Goal: Information Seeking & Learning: Learn about a topic

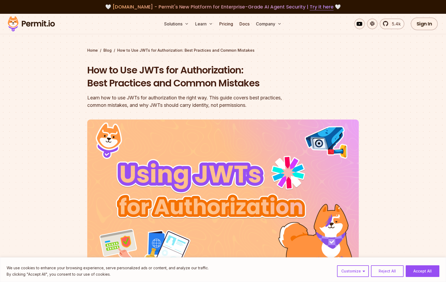
click at [339, 100] on header "How to Use JWTs for Authorization: Best Practices and Common Mistakes Learn how…" at bounding box center [222, 182] width 271 height 237
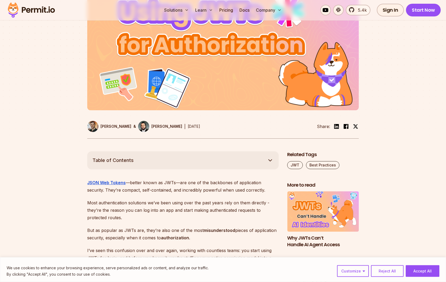
scroll to position [162, 0]
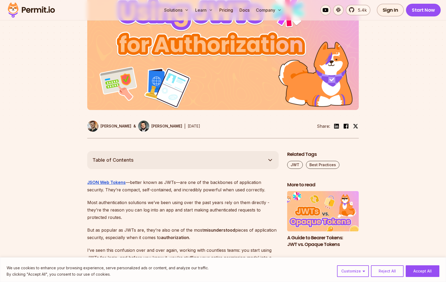
click at [27, 45] on div at bounding box center [223, 53] width 446 height 195
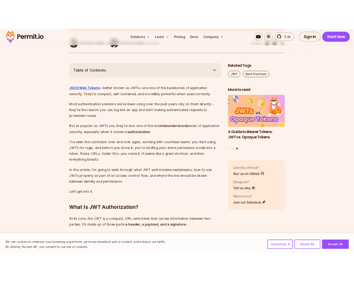
scroll to position [270, 0]
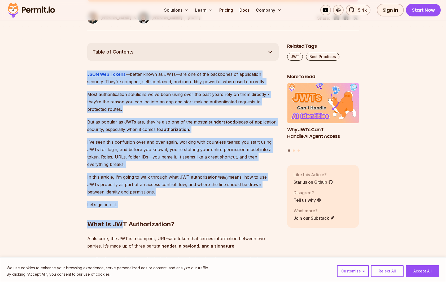
drag, startPoint x: 123, startPoint y: 207, endPoint x: 84, endPoint y: 71, distance: 141.1
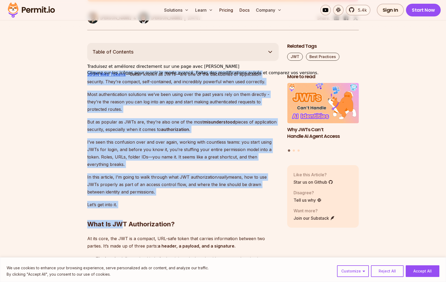
copy div "LORE Ips Dolors —ametco adipi el SEDd—eiu tem in utl etdolorem al enimadminim v…"
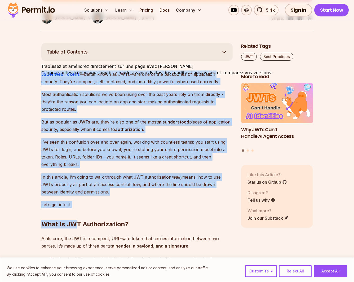
click at [43, 199] on h2 "What Is JWT Authorization?" at bounding box center [136, 214] width 191 height 30
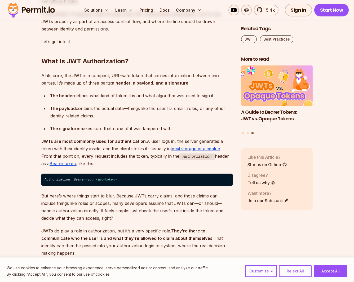
scroll to position [432, 0]
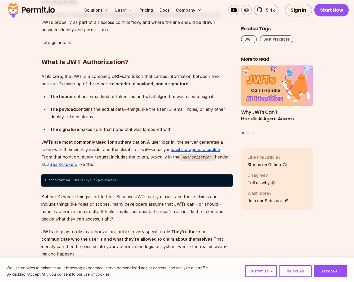
drag, startPoint x: 41, startPoint y: 61, endPoint x: 220, endPoint y: 246, distance: 258.0
click at [219, 249] on div at bounding box center [219, 249] width 0 height 0
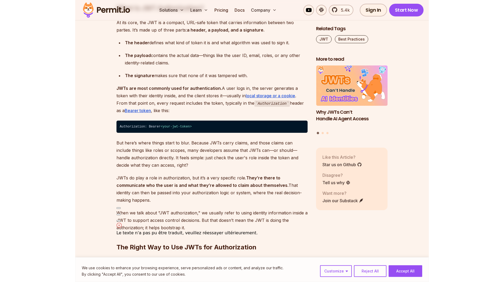
scroll to position [486, 0]
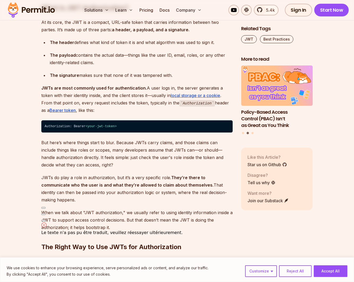
click at [145, 229] on div "Le texte n'a pas pu être traduit, veuillez réessayer ultérieurement." at bounding box center [111, 232] width 141 height 6
click at [57, 225] on div "Le texte n'a pas pu être traduit, veuillez réessayer ultérieurement." at bounding box center [111, 229] width 141 height 14
click at [46, 220] on button at bounding box center [43, 221] width 4 height 2
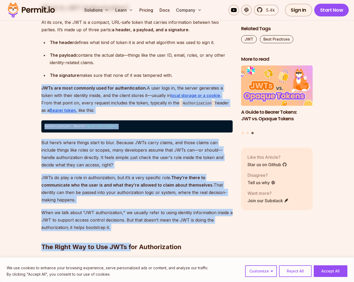
drag, startPoint x: 132, startPoint y: 221, endPoint x: 25, endPoint y: 86, distance: 172.4
click at [41, 77] on div at bounding box center [41, 77] width 0 height 0
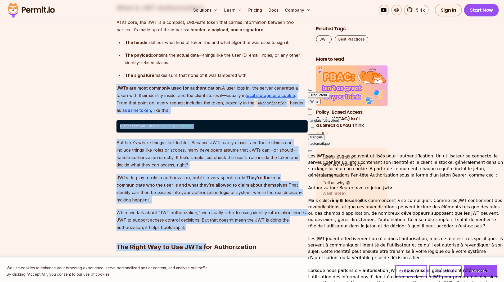
scroll to position [75, 0]
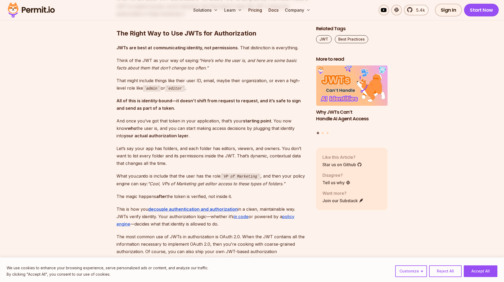
scroll to position [703, 0]
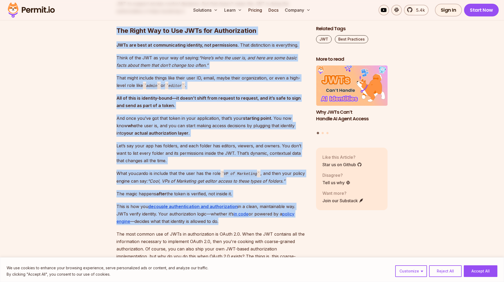
drag, startPoint x: 116, startPoint y: 22, endPoint x: 249, endPoint y: 213, distance: 233.1
click at [202, 216] on div at bounding box center [202, 216] width 0 height 0
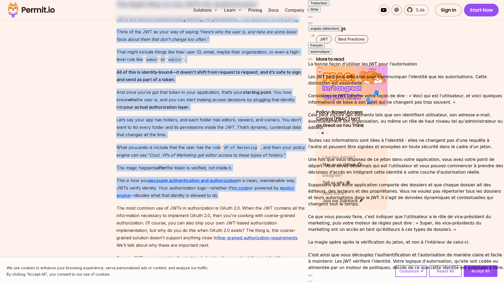
scroll to position [730, 0]
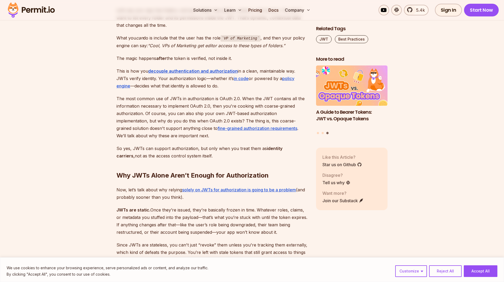
scroll to position [838, 0]
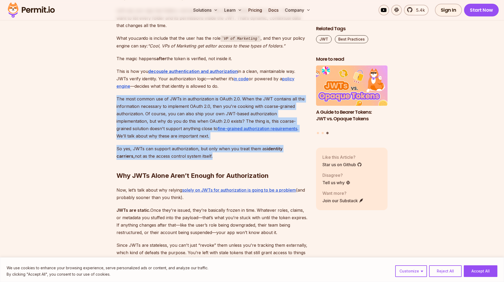
drag, startPoint x: 114, startPoint y: 88, endPoint x: 185, endPoint y: 148, distance: 93.1
click at [185, 151] on div at bounding box center [185, 151] width 0 height 0
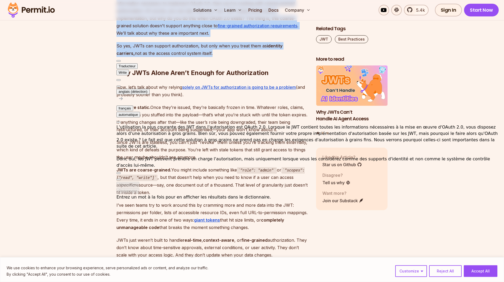
scroll to position [946, 0]
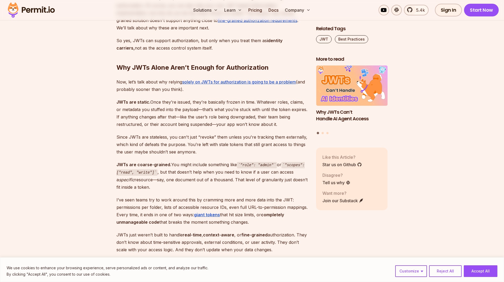
drag, startPoint x: 113, startPoint y: 56, endPoint x: 264, endPoint y: 218, distance: 221.0
click at [249, 216] on div at bounding box center [249, 216] width 0 height 0
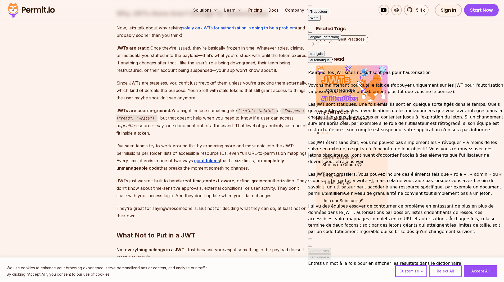
scroll to position [99, 0]
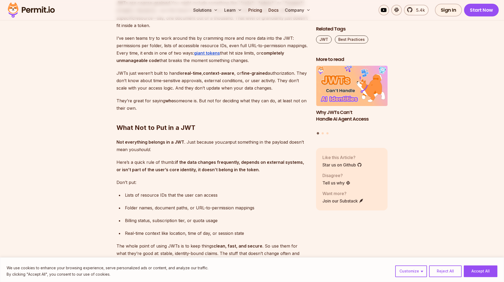
scroll to position [1108, 0]
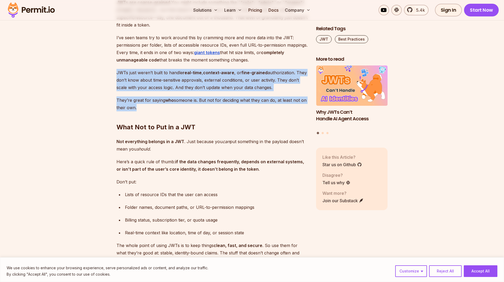
drag, startPoint x: 109, startPoint y: 61, endPoint x: 134, endPoint y: 100, distance: 46.3
click at [134, 100] on section "Table of Contents JSON Web Tokens —better known as JWTs—are one of the backbone…" at bounding box center [252, 252] width 504 height 2095
click at [135, 102] on div at bounding box center [135, 102] width 0 height 0
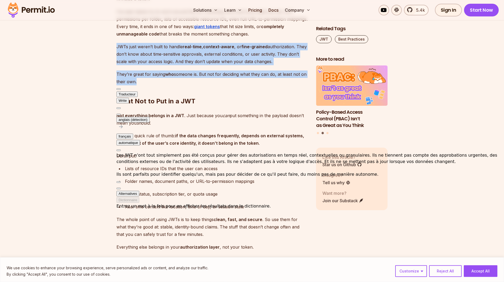
scroll to position [1135, 0]
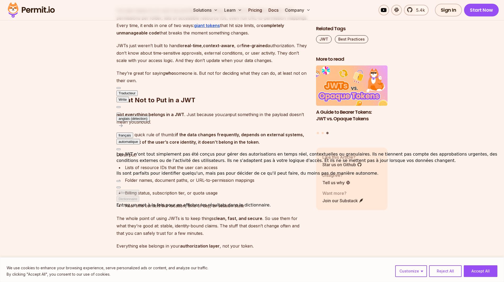
click at [62, 162] on section "Table of Contents JSON Web Tokens —better known as JWTs—are one of the backbone…" at bounding box center [252, 225] width 504 height 2095
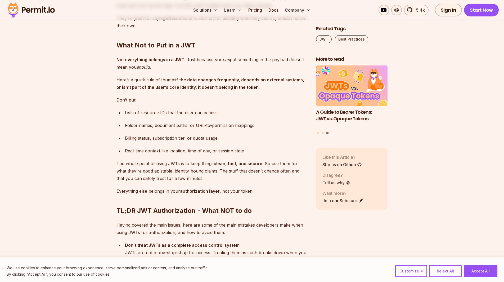
scroll to position [1189, 0]
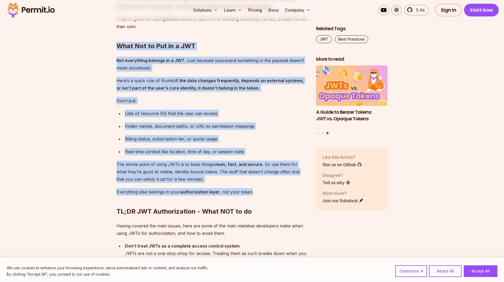
drag, startPoint x: 110, startPoint y: 36, endPoint x: 250, endPoint y: 184, distance: 203.7
click at [250, 184] on section "Table of Contents JSON Web Tokens —better known as JWTs—are one of the backbone…" at bounding box center [252, 171] width 504 height 2095
click at [250, 186] on div at bounding box center [250, 186] width 0 height 0
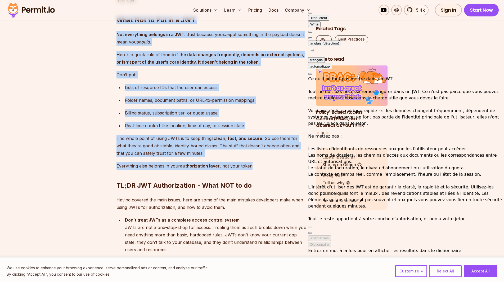
scroll to position [1216, 0]
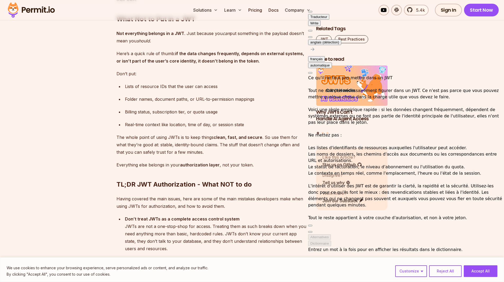
click at [430, 203] on section "Table of Contents JSON Web Tokens —better known as JWTs—are one of the backbone…" at bounding box center [252, 144] width 504 height 2095
